Goal: Information Seeking & Learning: Learn about a topic

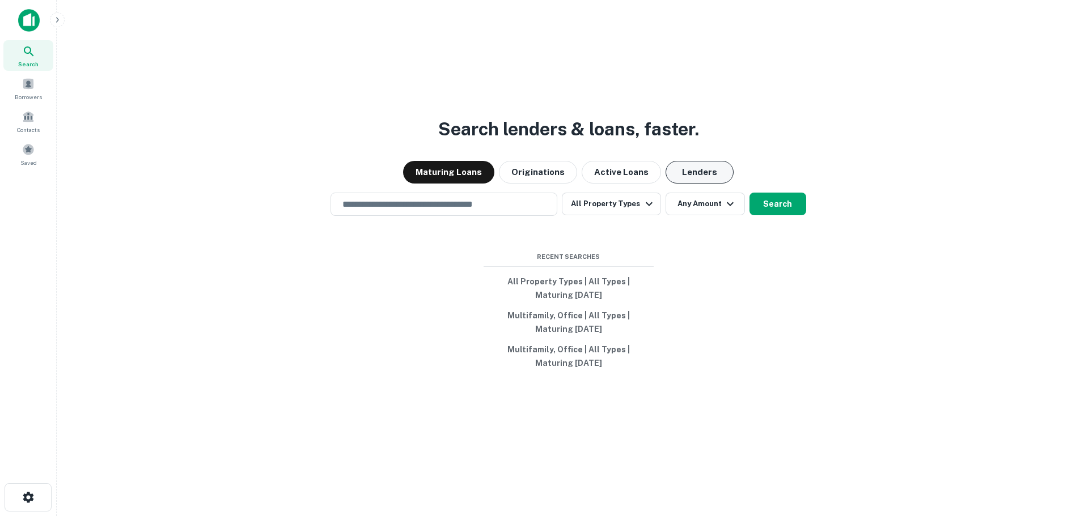
click at [679, 173] on button "Lenders" at bounding box center [699, 172] width 68 height 23
click at [789, 198] on button "Search" at bounding box center [777, 204] width 57 height 23
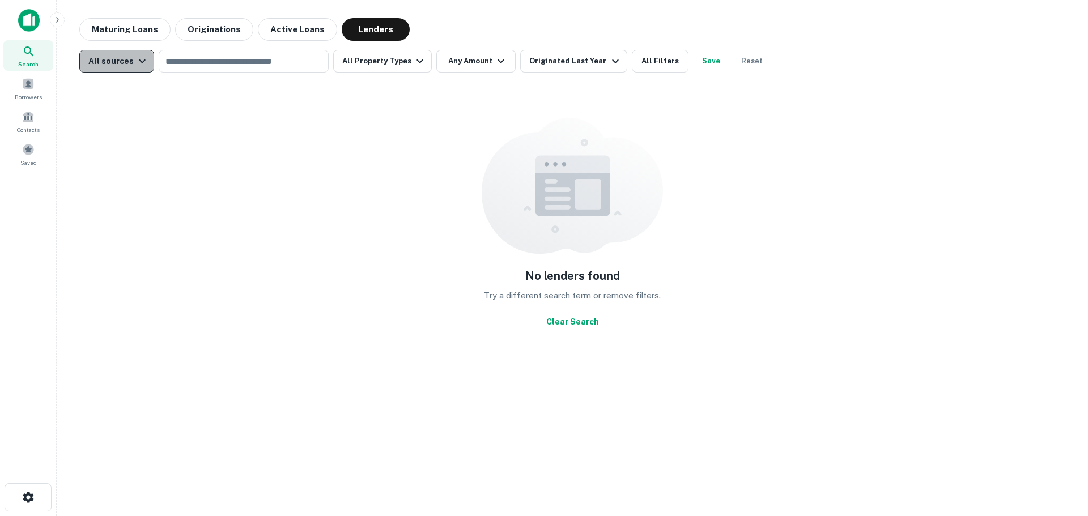
click at [128, 63] on div "All sources" at bounding box center [118, 61] width 61 height 14
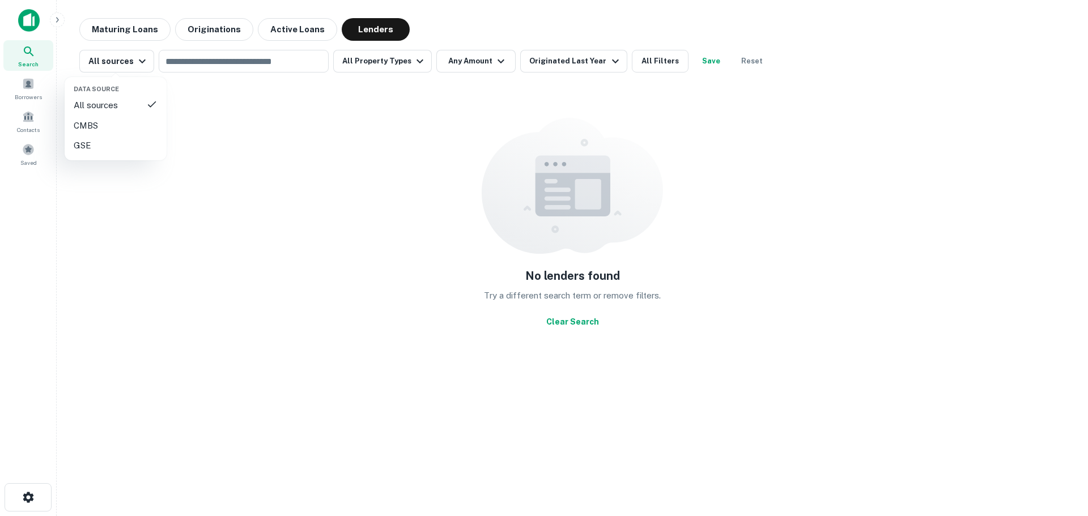
click at [96, 146] on div "GSE" at bounding box center [116, 146] width 84 height 14
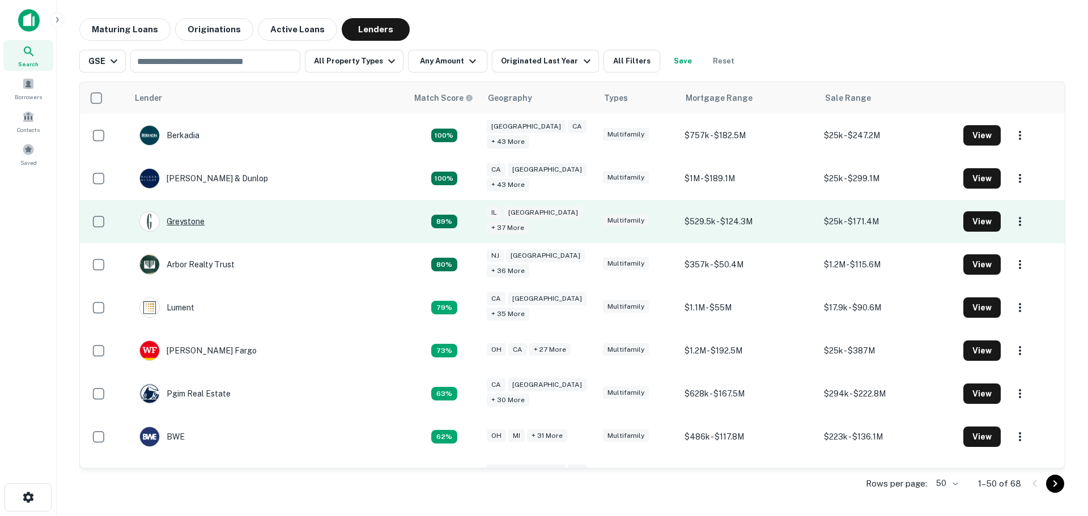
click at [175, 219] on div "Greystone" at bounding box center [171, 221] width 65 height 20
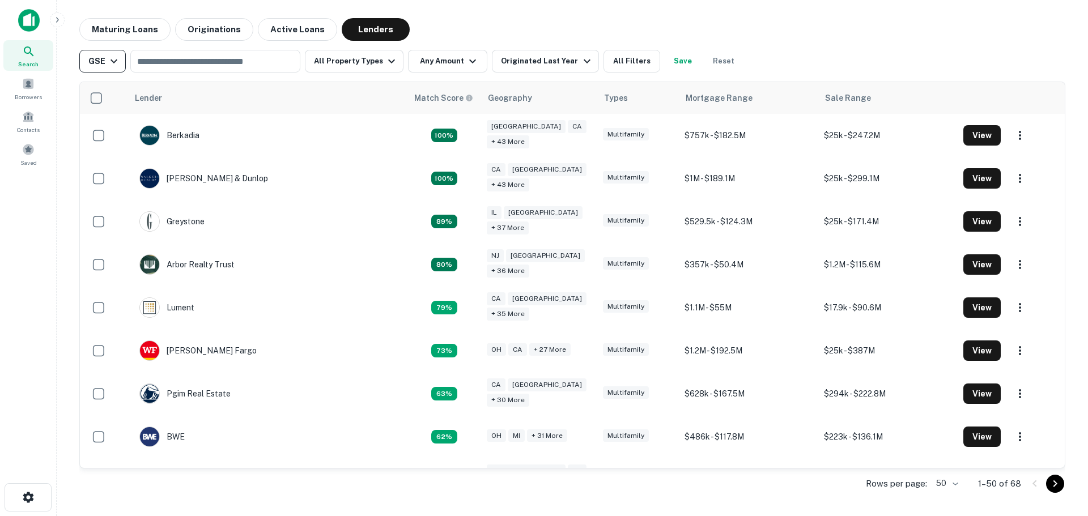
click at [100, 64] on div "GSE" at bounding box center [104, 61] width 32 height 14
click at [88, 122] on div "CMBS" at bounding box center [103, 126] width 84 height 14
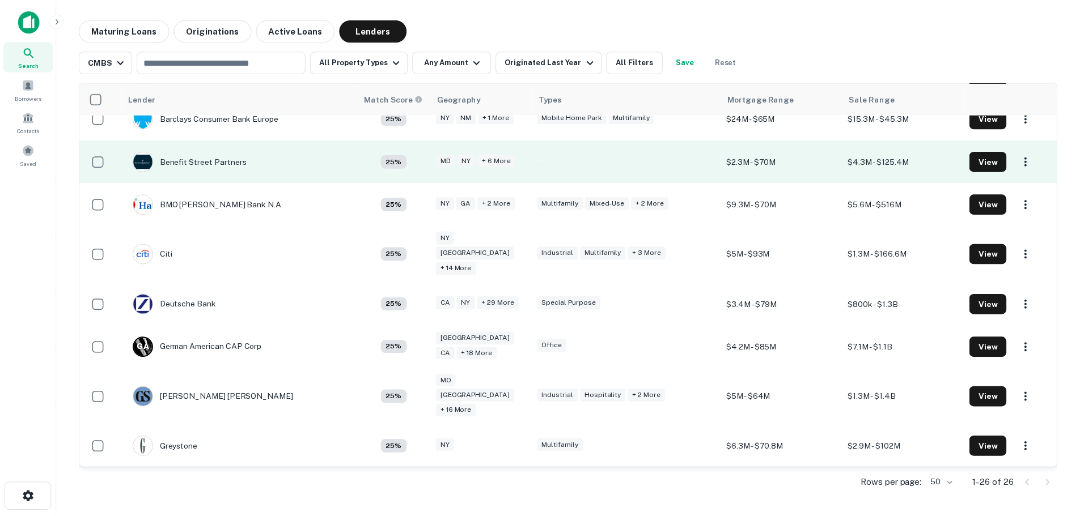
scroll to position [170, 0]
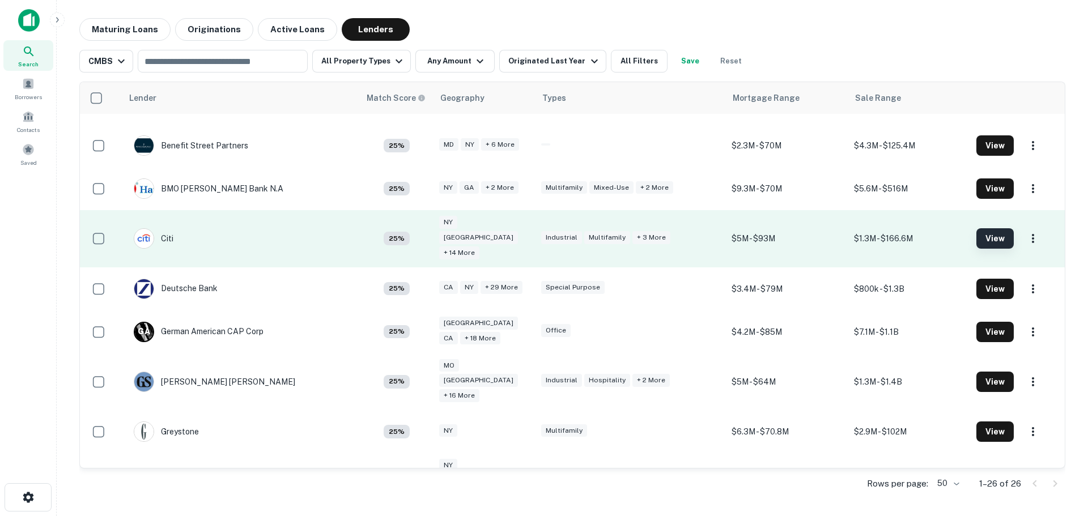
click at [988, 236] on button "View" at bounding box center [995, 238] width 37 height 20
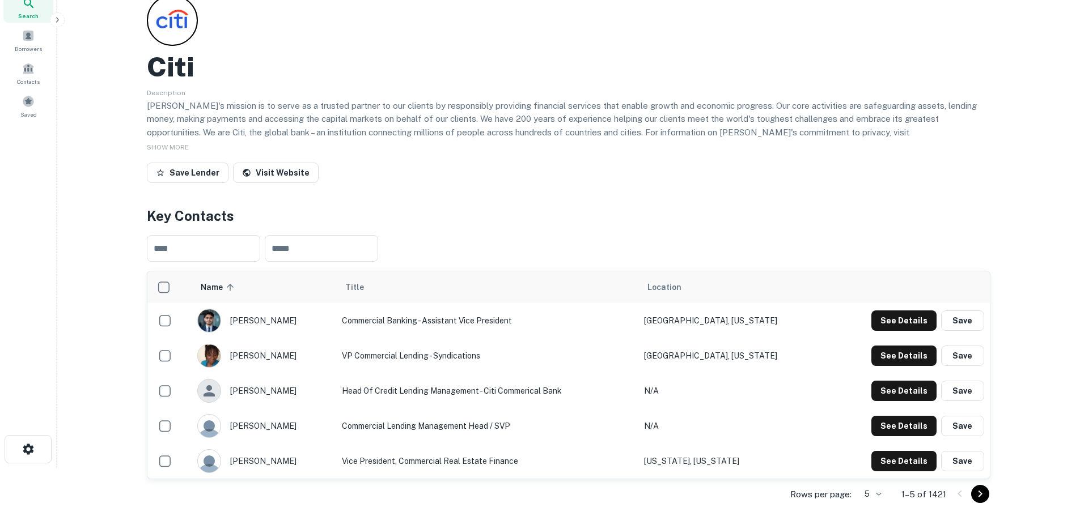
scroll to position [113, 0]
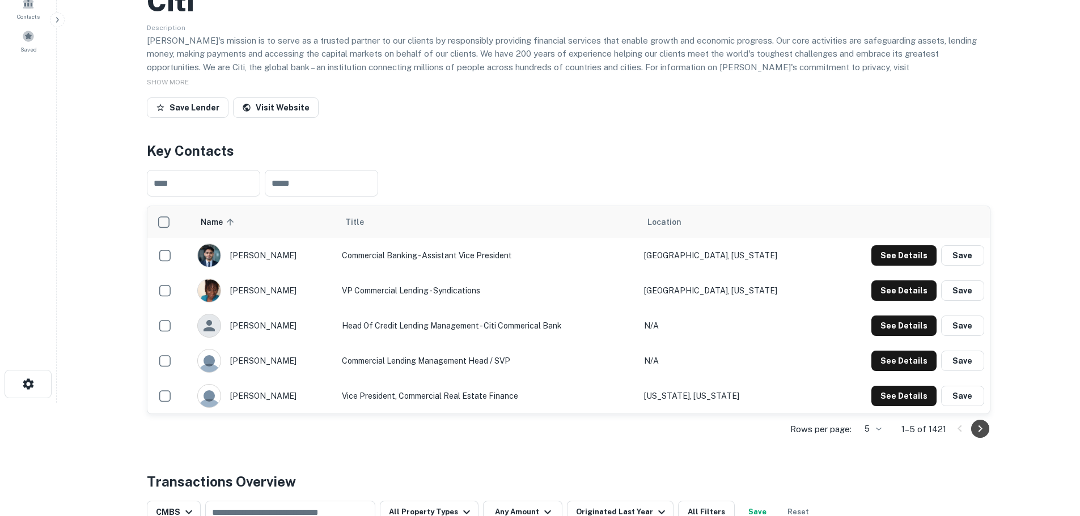
click at [976, 433] on icon "Go to next page" at bounding box center [980, 429] width 14 height 14
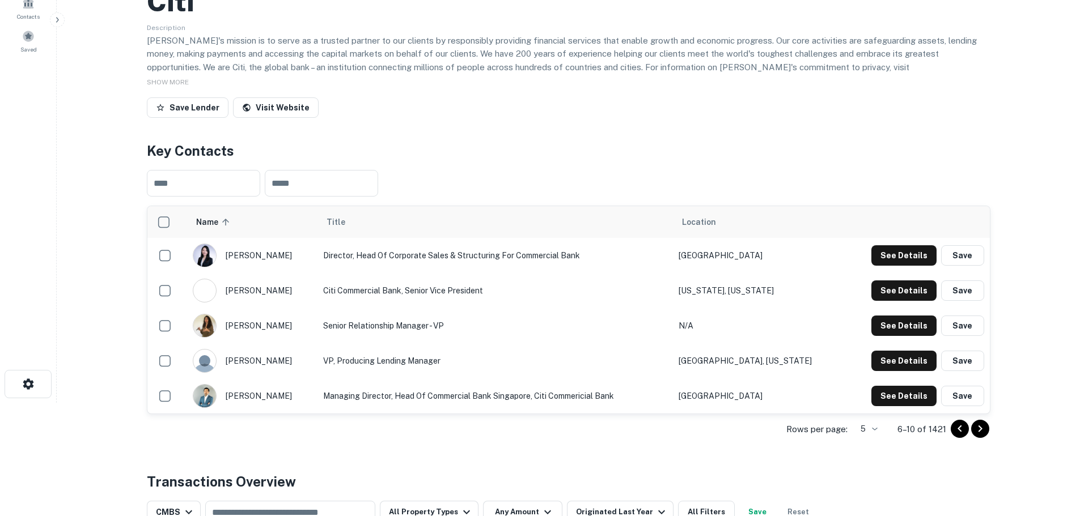
click at [982, 425] on icon "Go to next page" at bounding box center [980, 429] width 14 height 14
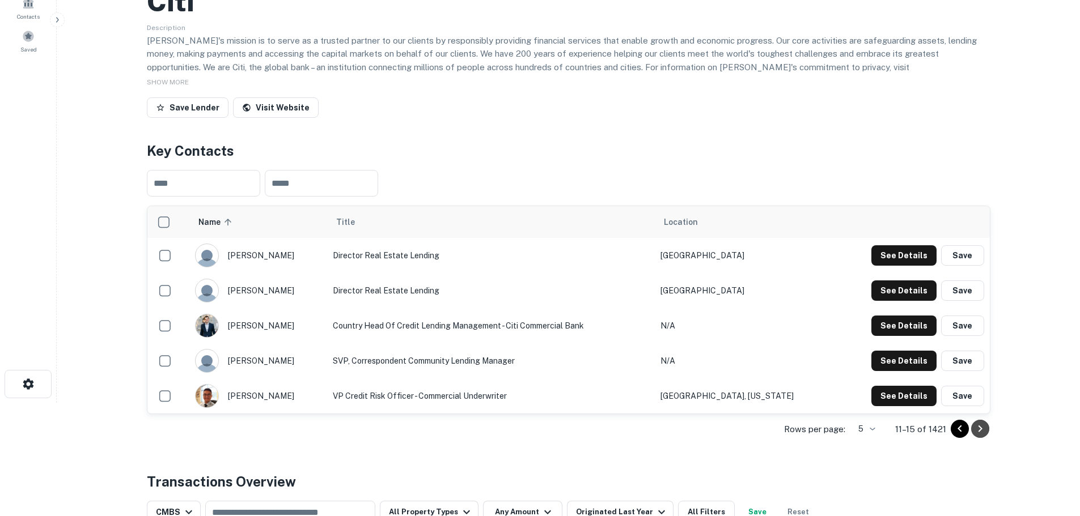
click at [979, 429] on icon "Go to next page" at bounding box center [980, 429] width 14 height 14
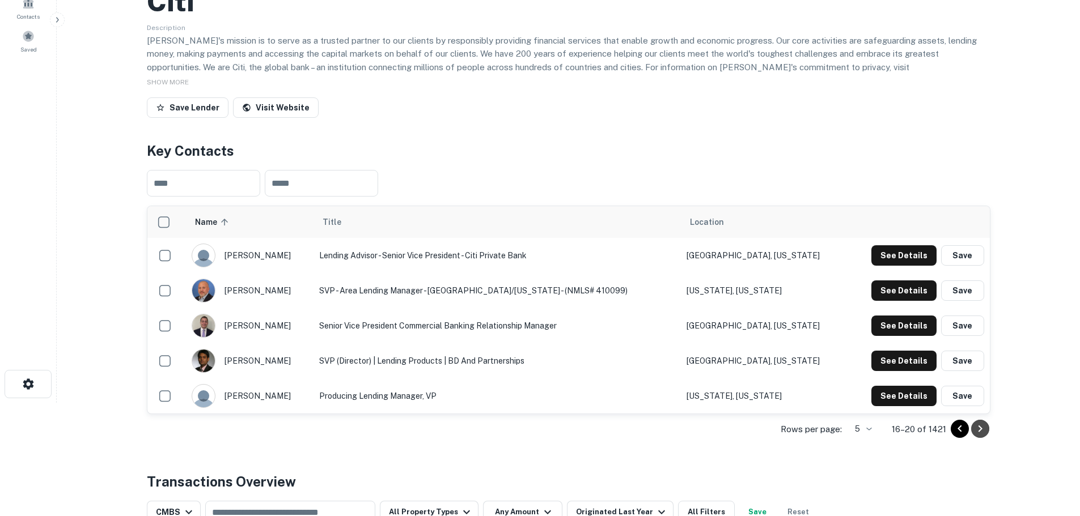
click at [987, 432] on button "Go to next page" at bounding box center [980, 429] width 18 height 18
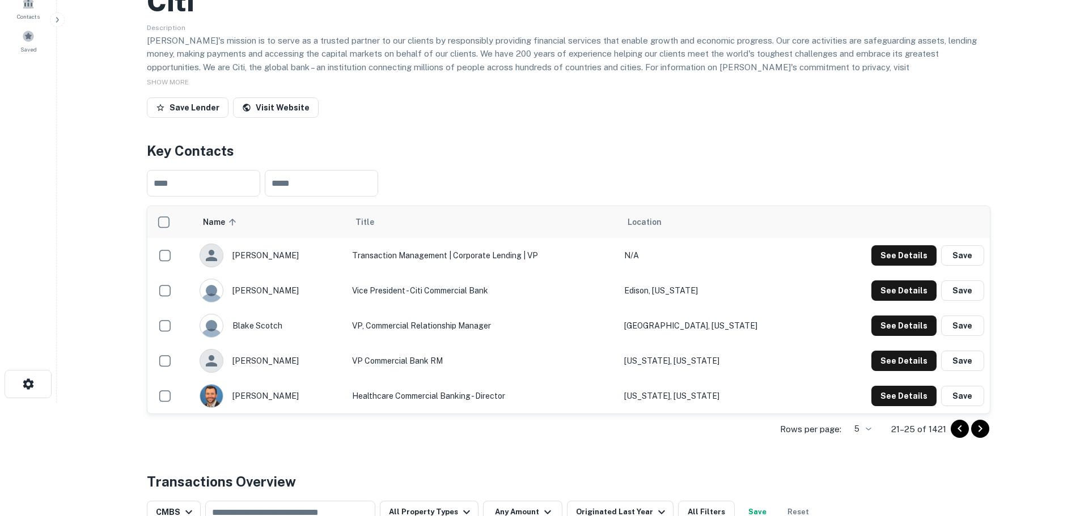
click at [977, 429] on icon "Go to next page" at bounding box center [980, 429] width 14 height 14
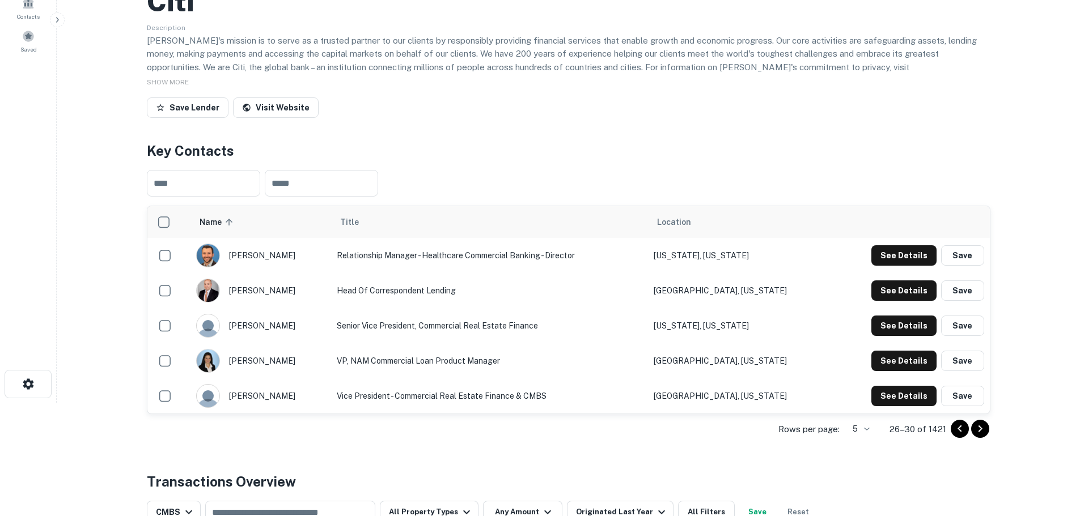
click at [983, 430] on icon "Go to next page" at bounding box center [980, 429] width 14 height 14
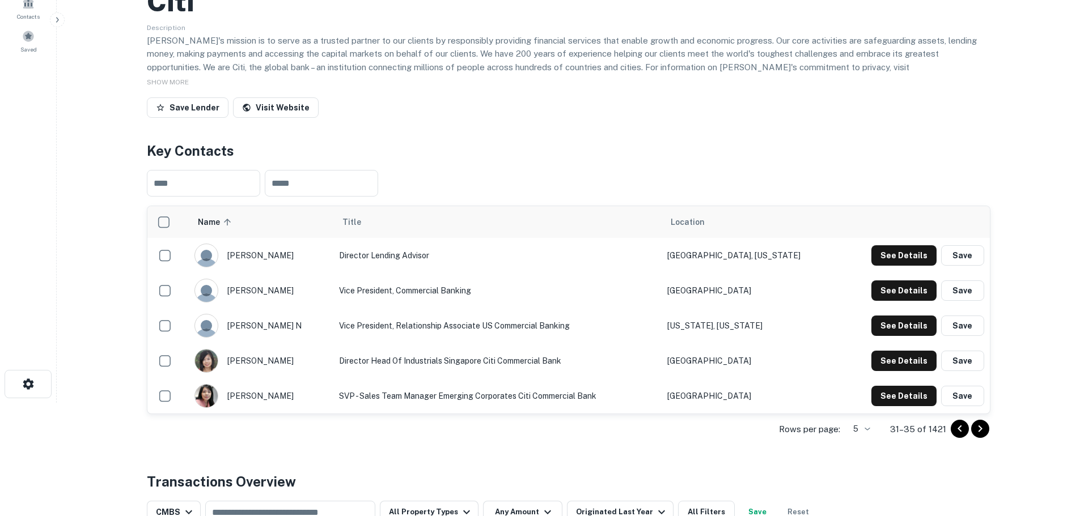
click at [978, 433] on icon "Go to next page" at bounding box center [980, 429] width 14 height 14
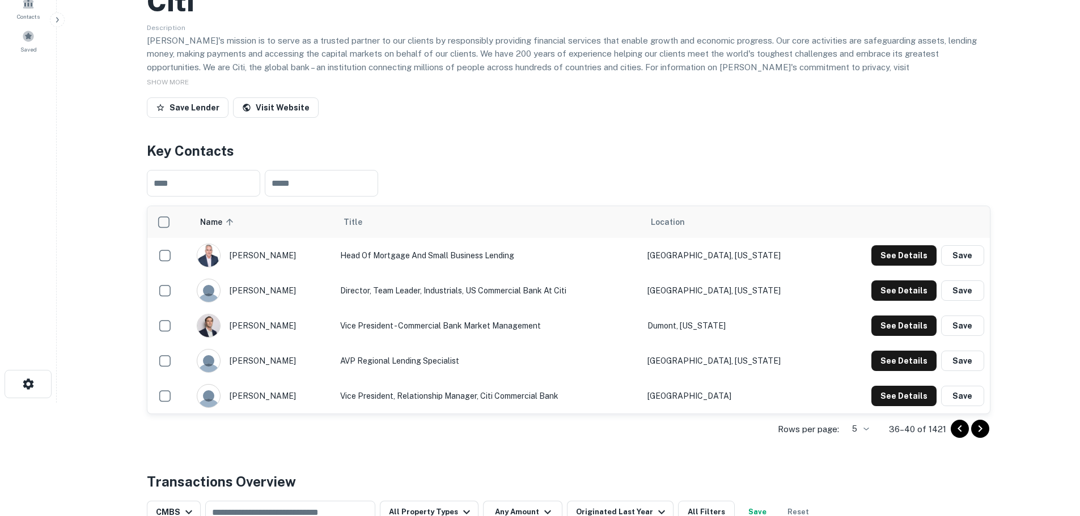
click at [979, 429] on icon "Go to next page" at bounding box center [980, 429] width 14 height 14
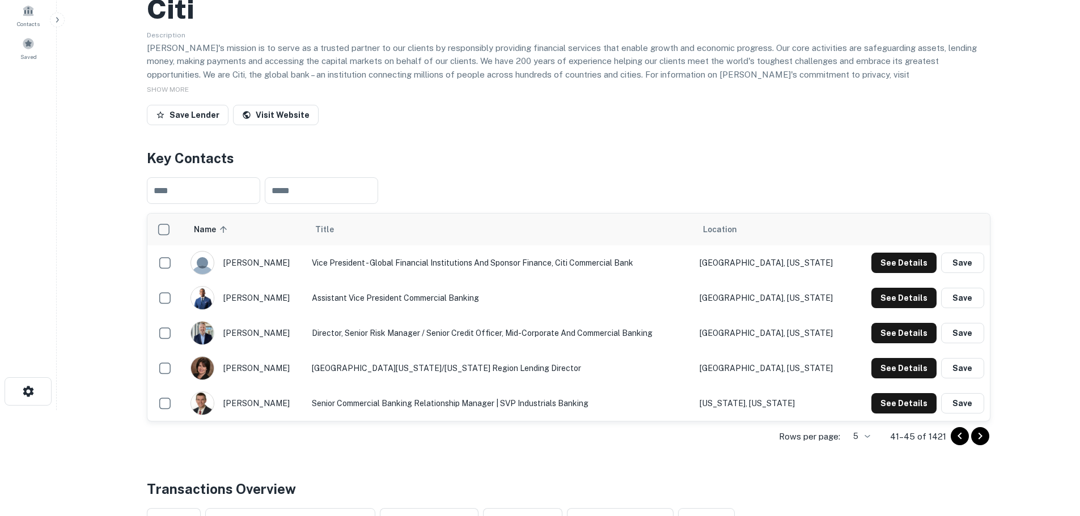
scroll to position [0, 0]
